Goal: Task Accomplishment & Management: Use online tool/utility

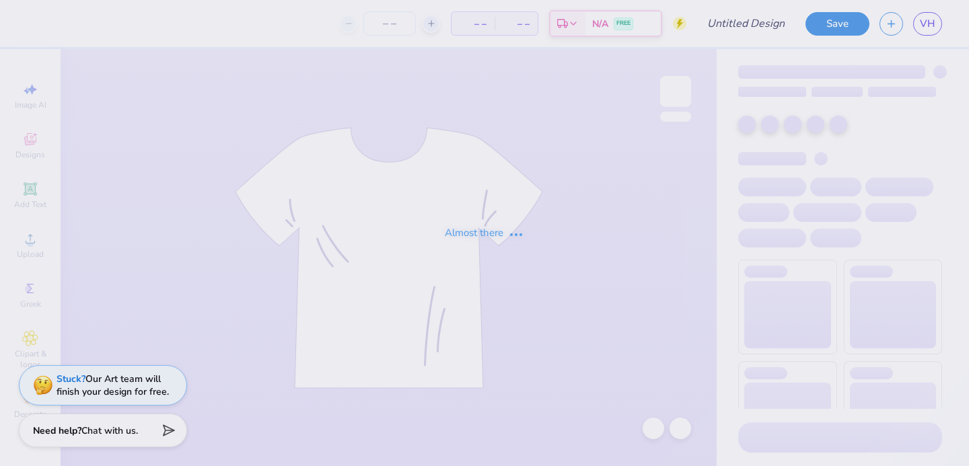
type input "stars"
type input "100"
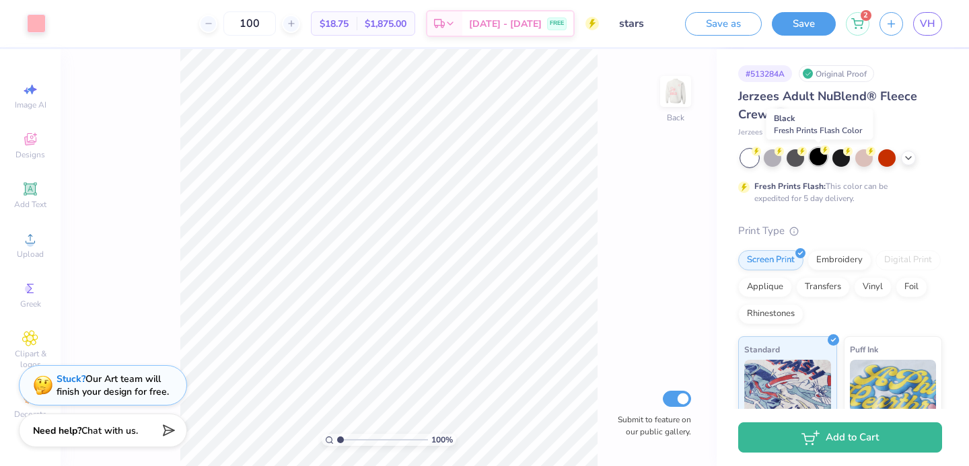
click at [819, 155] on div at bounding box center [817, 156] width 17 height 17
click at [27, 22] on div at bounding box center [36, 22] width 19 height 19
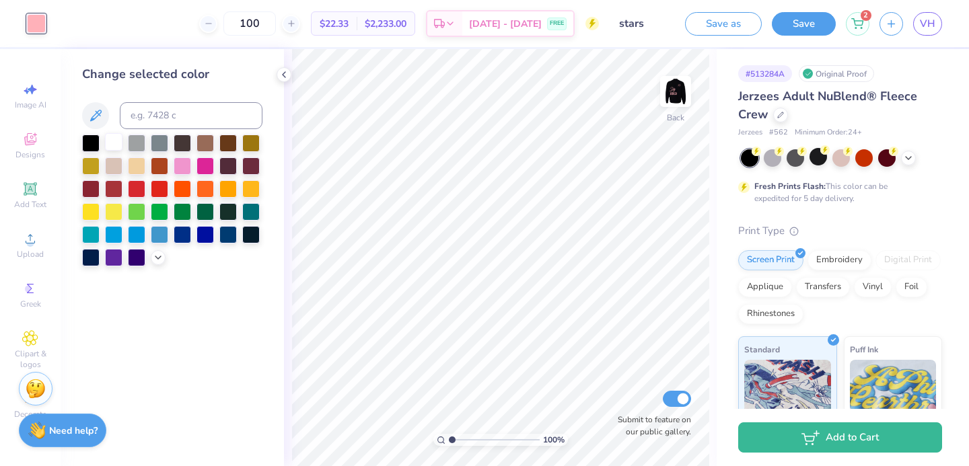
click at [114, 149] on div at bounding box center [113, 141] width 17 height 17
click at [661, 102] on img at bounding box center [675, 92] width 54 height 54
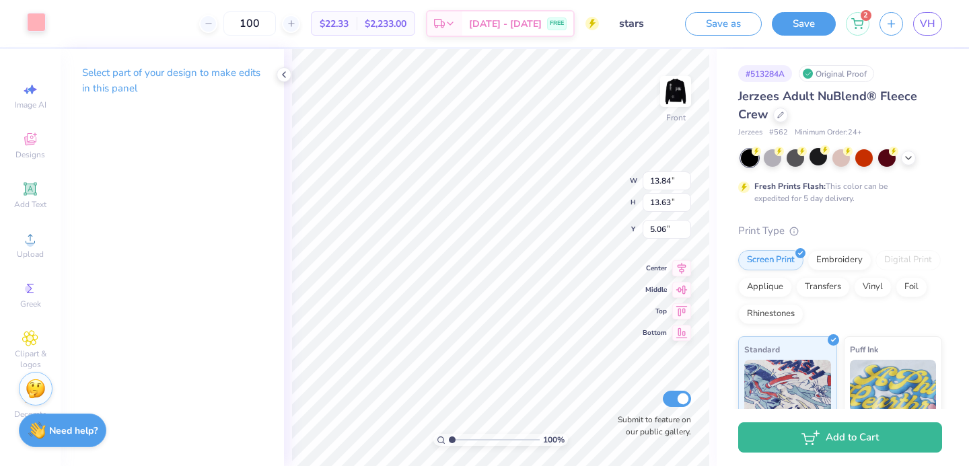
click at [44, 30] on div at bounding box center [36, 22] width 19 height 19
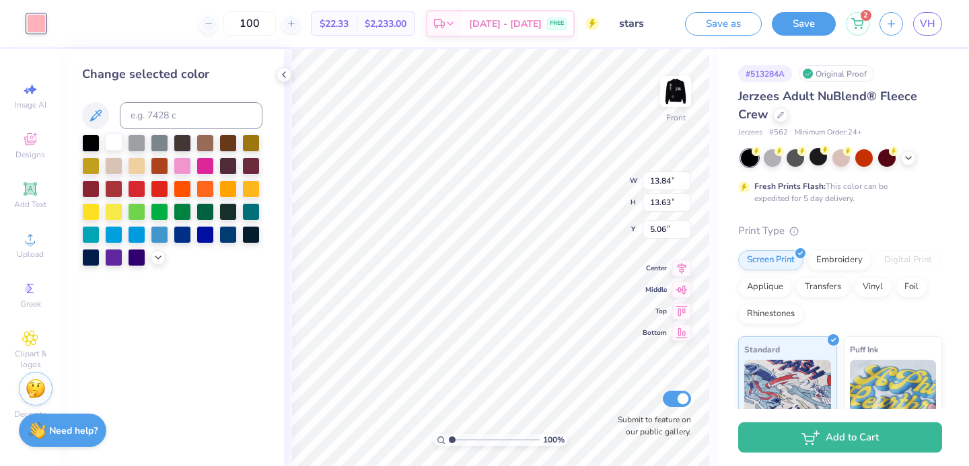
click at [118, 145] on div at bounding box center [113, 141] width 17 height 17
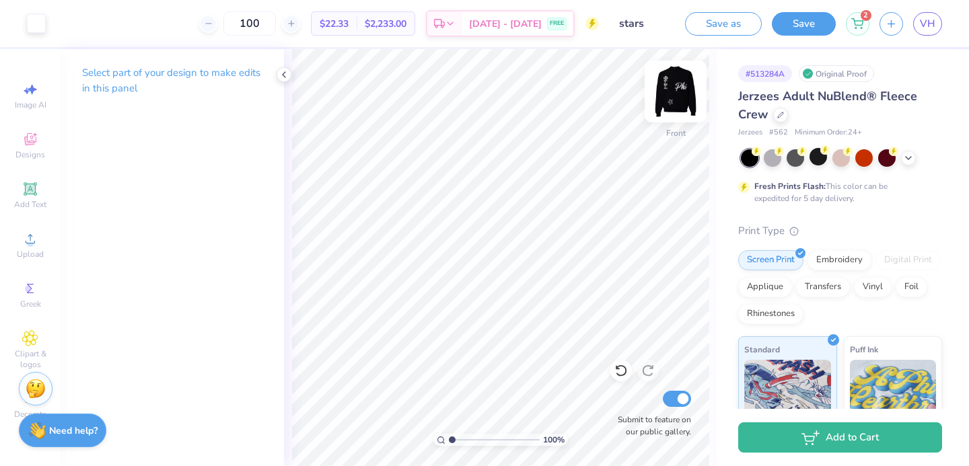
click at [676, 101] on img at bounding box center [675, 92] width 54 height 54
click at [676, 101] on img at bounding box center [675, 91] width 27 height 27
click at [677, 102] on img at bounding box center [675, 92] width 54 height 54
click at [677, 102] on img at bounding box center [675, 91] width 27 height 27
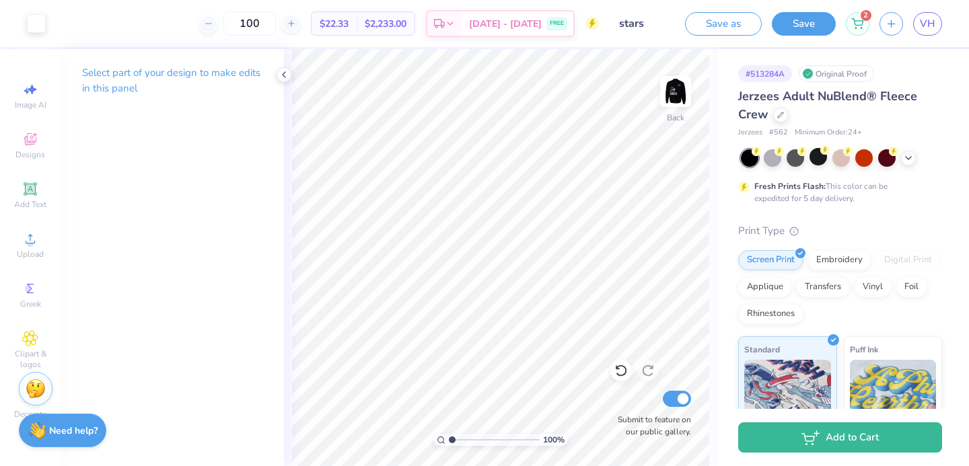
click at [677, 102] on img at bounding box center [675, 91] width 27 height 27
click at [625, 375] on icon at bounding box center [620, 370] width 13 height 13
click at [905, 155] on polyline at bounding box center [907, 156] width 5 height 3
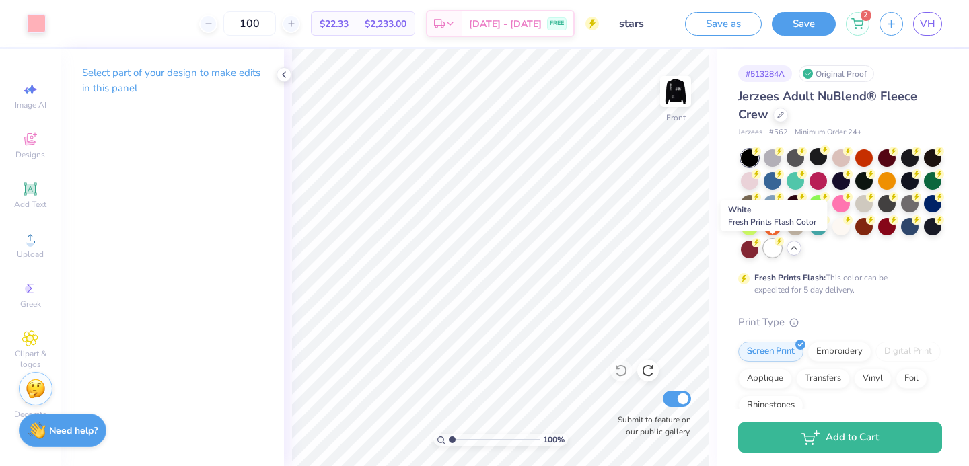
click at [774, 250] on div at bounding box center [771, 247] width 17 height 17
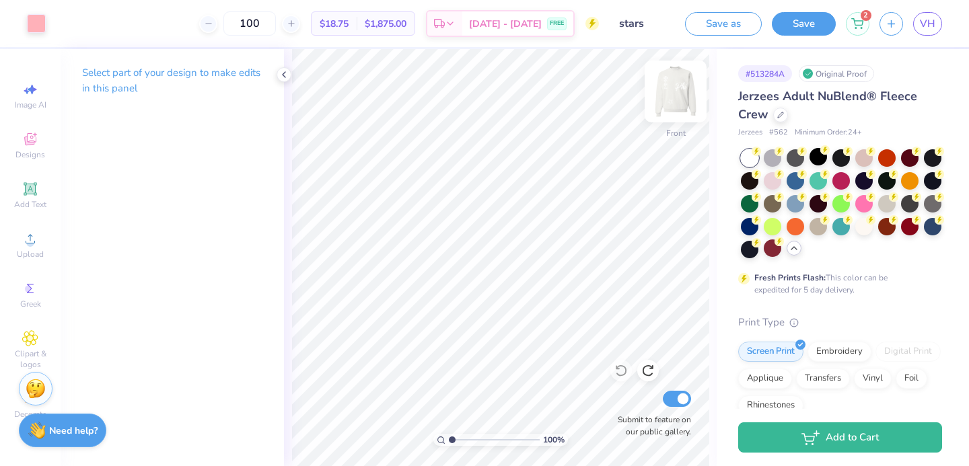
click at [680, 94] on img at bounding box center [675, 92] width 54 height 54
click at [48, 21] on div "Art colors 100 $18.75 Per Item $1,875.00 Total Est. Delivery [DATE] - [DATE] FR…" at bounding box center [484, 23] width 969 height 47
click at [40, 24] on div at bounding box center [36, 22] width 19 height 19
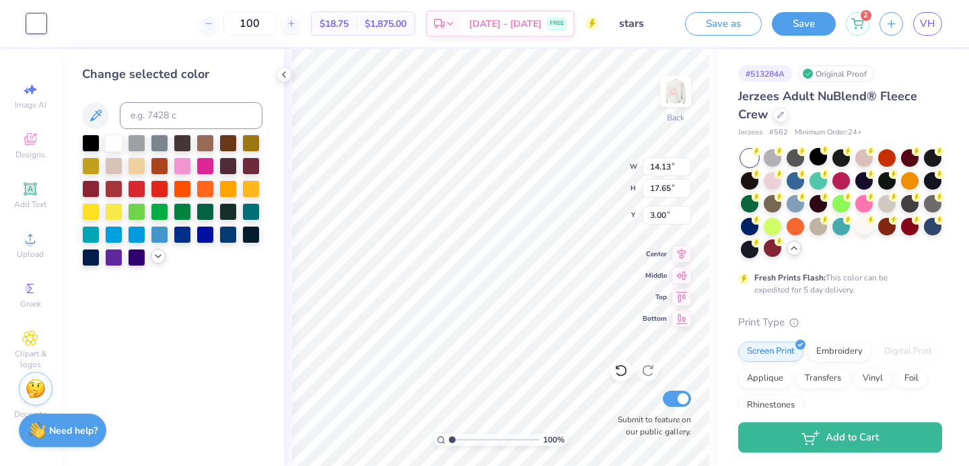
click at [160, 262] on div at bounding box center [158, 256] width 15 height 15
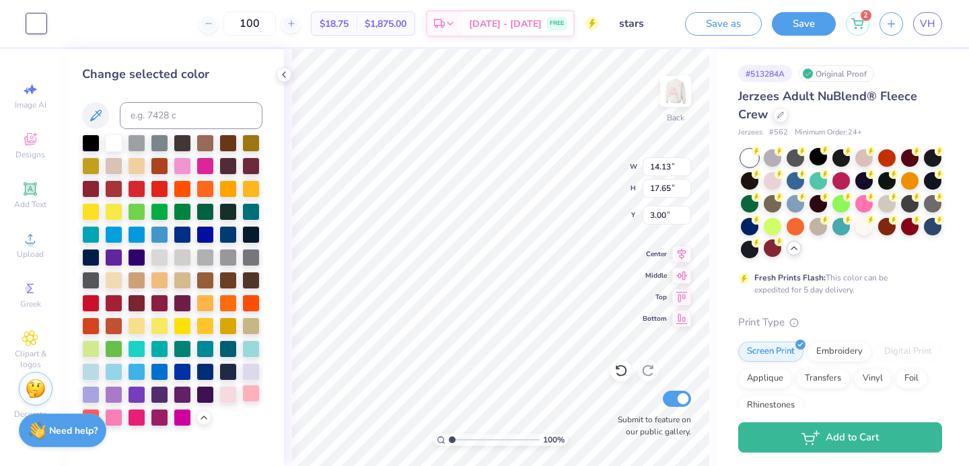
click at [246, 396] on div at bounding box center [250, 393] width 17 height 17
click at [290, 340] on div "100 % Back W 14.13 14.13 " H 17.65 17.65 " Y 3.00 3.00 " Center Middle Top Bott…" at bounding box center [500, 257] width 432 height 417
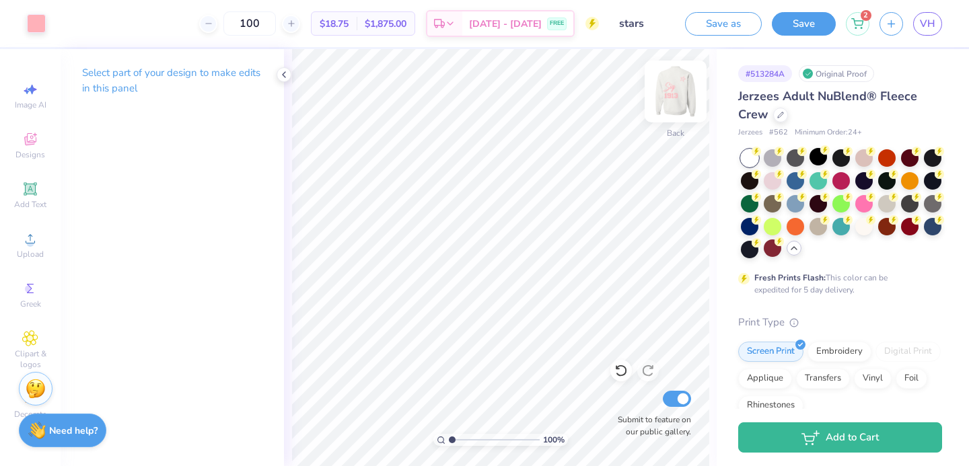
click at [672, 95] on img at bounding box center [675, 92] width 54 height 54
click at [672, 96] on img at bounding box center [675, 91] width 27 height 27
click at [672, 106] on img at bounding box center [675, 92] width 54 height 54
click at [672, 105] on img at bounding box center [675, 91] width 27 height 27
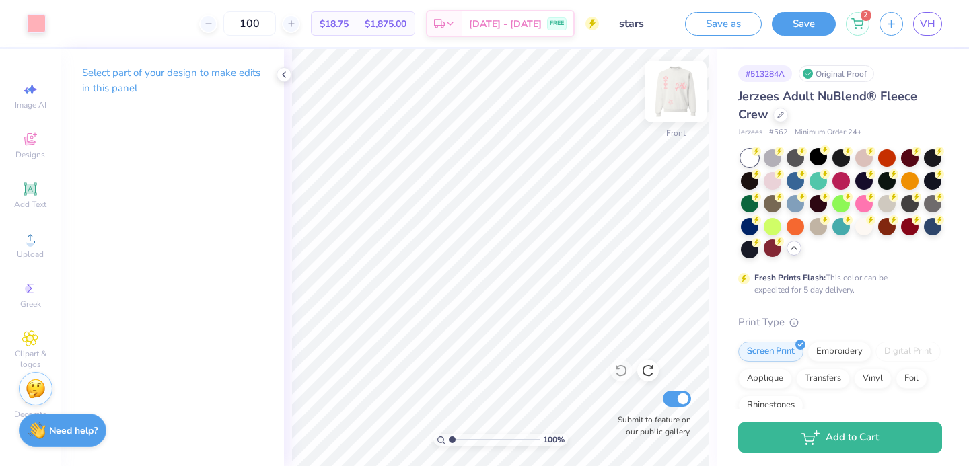
click at [669, 101] on img at bounding box center [675, 92] width 54 height 54
click at [819, 29] on button "Save" at bounding box center [803, 22] width 64 height 24
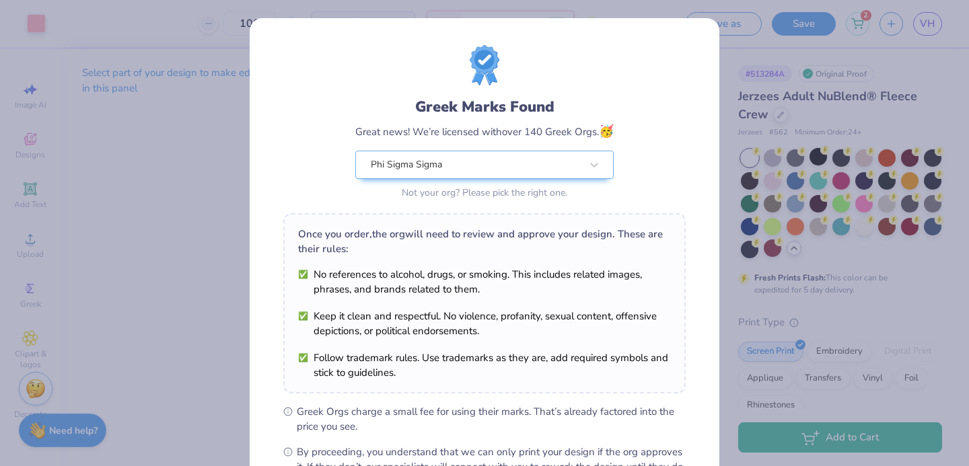
scroll to position [163, 0]
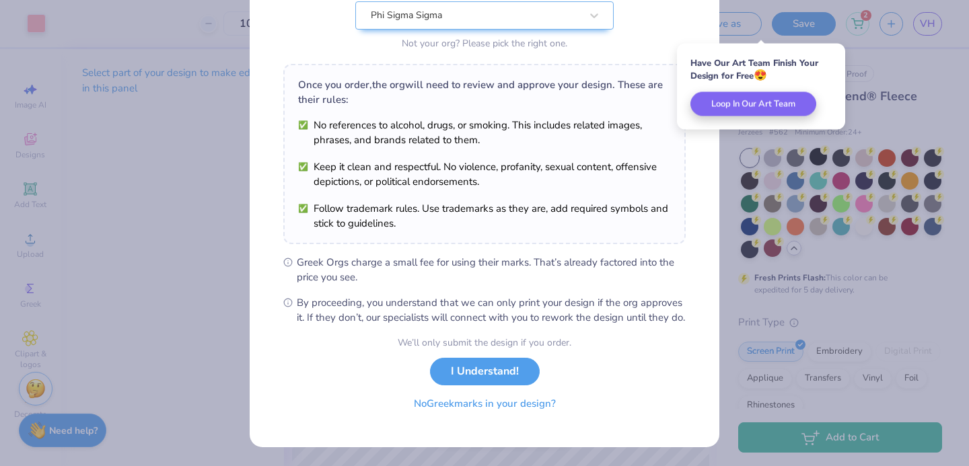
click at [465, 411] on button "No Greek marks in your design?" at bounding box center [484, 404] width 165 height 28
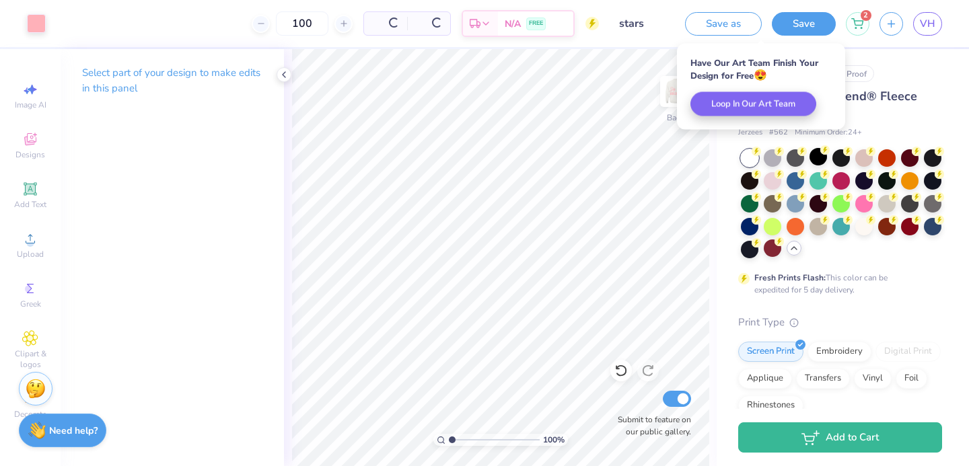
scroll to position [0, 0]
